Goal: Check status: Check status

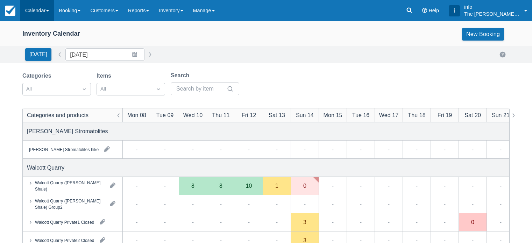
scroll to position [70, 0]
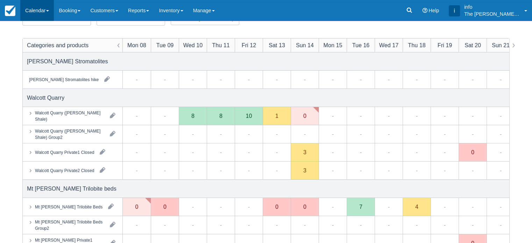
click at [43, 12] on link "Calendar" at bounding box center [37, 10] width 34 height 21
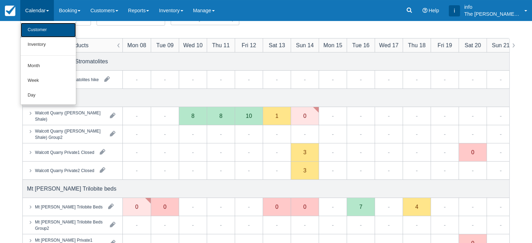
click at [40, 27] on link "Customer" at bounding box center [48, 30] width 55 height 15
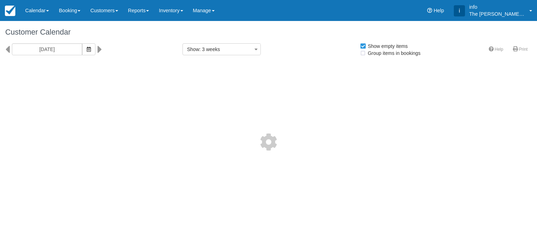
select select
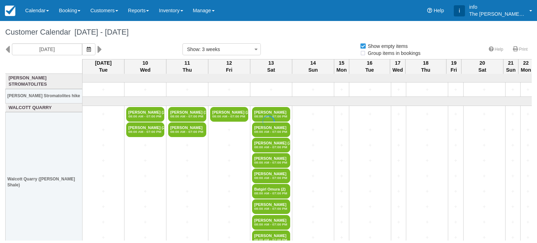
select select
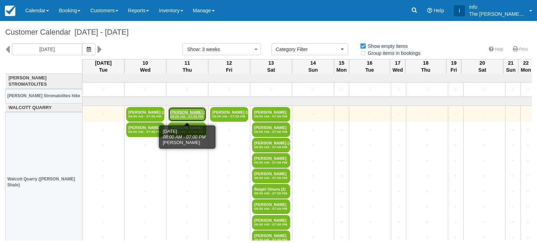
click at [183, 115] on em "08:00 AM - 07:00 PM" at bounding box center [187, 116] width 34 height 4
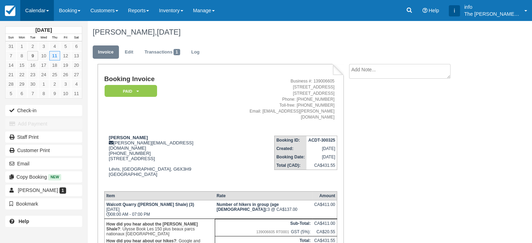
click at [40, 14] on link "Calendar" at bounding box center [37, 10] width 34 height 21
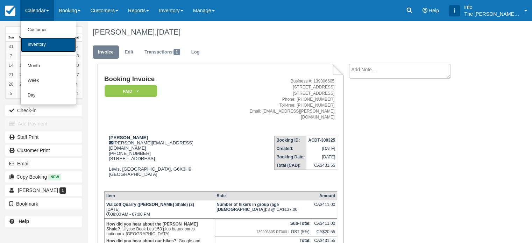
click at [44, 44] on link "Inventory" at bounding box center [48, 44] width 55 height 15
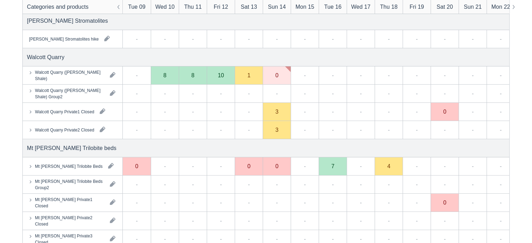
scroll to position [105, 0]
